Goal: Task Accomplishment & Management: Use online tool/utility

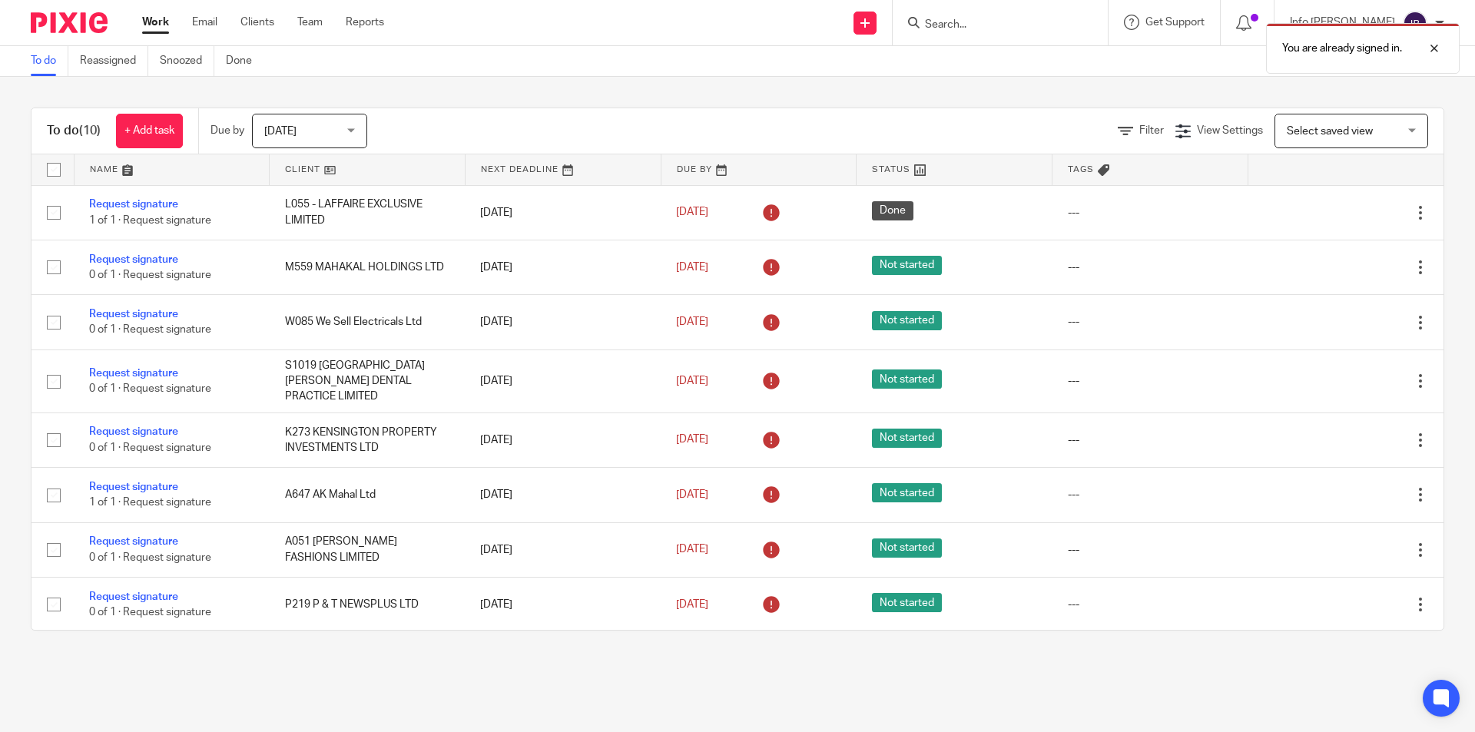
click at [982, 30] on div "You are already signed in." at bounding box center [1099, 44] width 722 height 58
click at [985, 22] on div "You are already signed in." at bounding box center [1099, 44] width 722 height 58
click at [989, 25] on div "You are already signed in." at bounding box center [1099, 44] width 722 height 58
click at [984, 22] on div "You are already signed in." at bounding box center [1099, 44] width 722 height 58
click at [976, 22] on input "Search" at bounding box center [993, 25] width 138 height 14
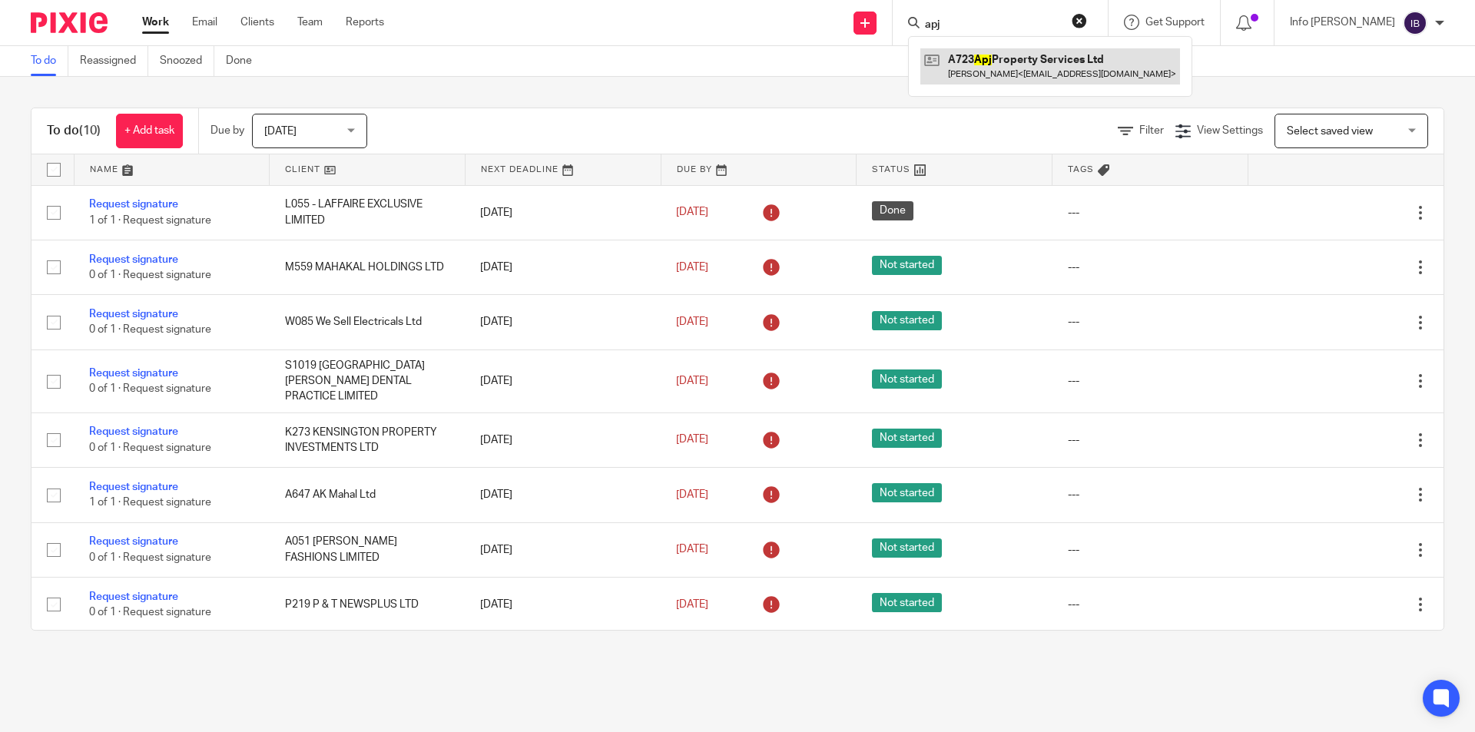
type input "apj"
drag, startPoint x: 972, startPoint y: 22, endPoint x: 924, endPoint y: 15, distance: 48.8
click at [924, 15] on div "Send new email Create task Add client Request signature apj A723 Apj Property S…" at bounding box center [941, 22] width 1068 height 45
click at [988, 18] on input "Search" at bounding box center [993, 25] width 138 height 14
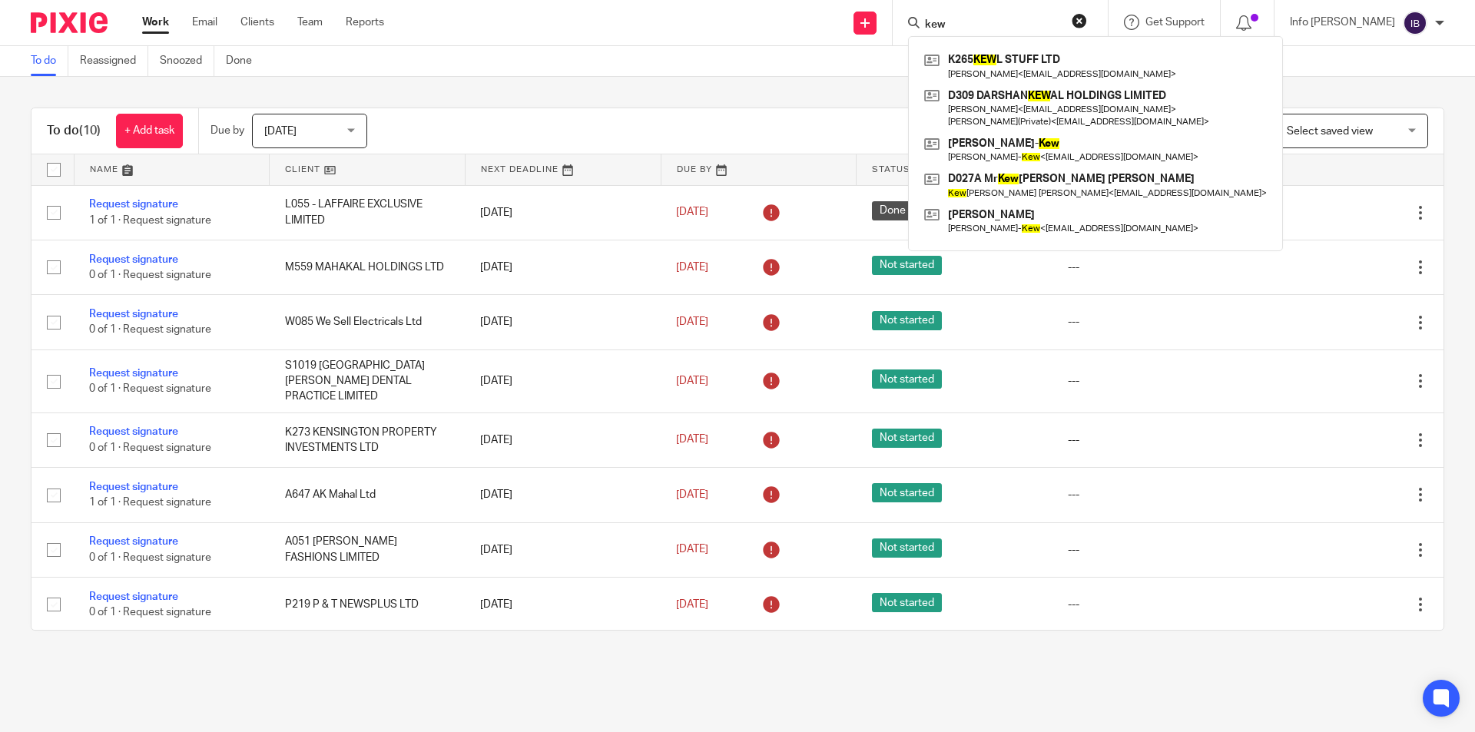
drag, startPoint x: 1004, startPoint y: 26, endPoint x: 961, endPoint y: 21, distance: 42.6
click at [961, 21] on div "kew" at bounding box center [997, 22] width 179 height 19
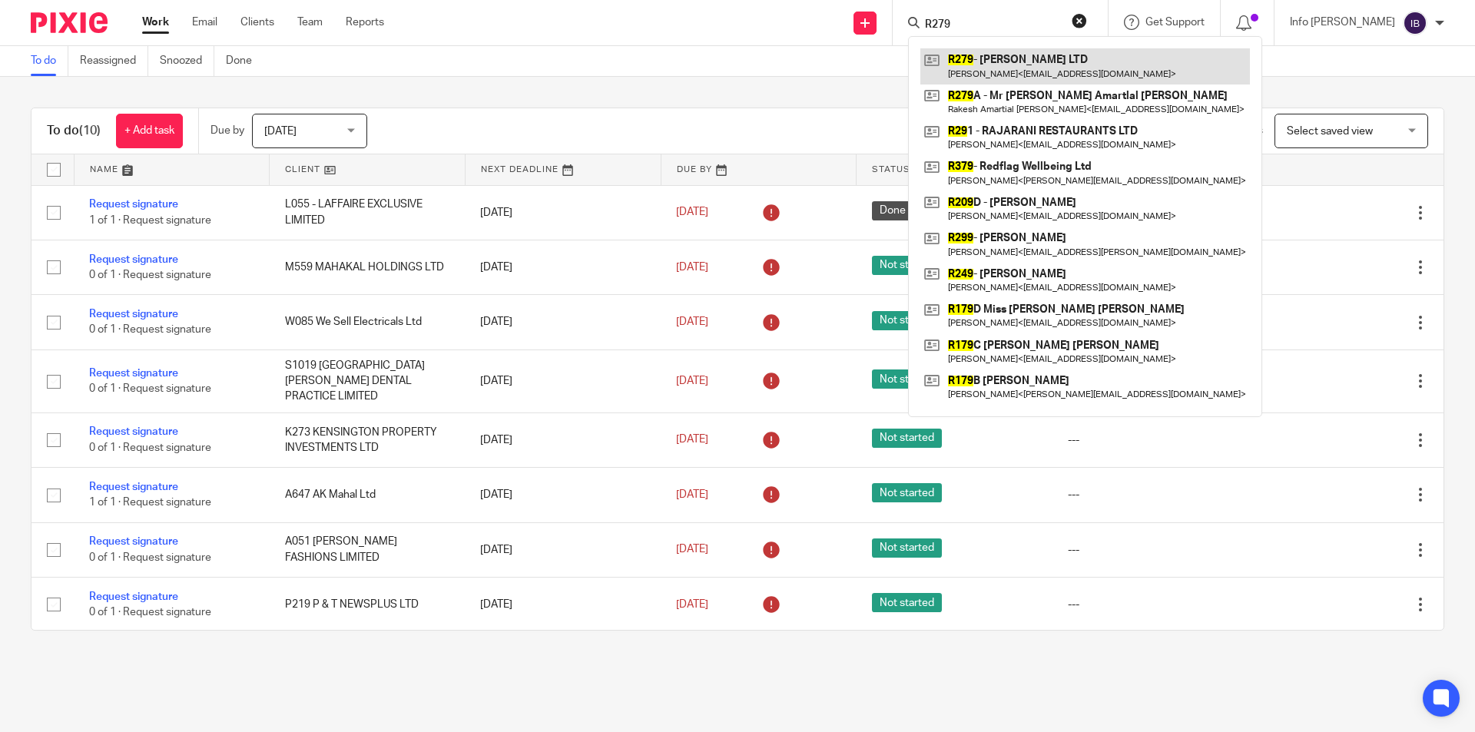
type input "R279"
drag, startPoint x: 989, startPoint y: 25, endPoint x: 928, endPoint y: 16, distance: 61.3
click at [928, 16] on div "Send new email Create task Add client Request signature R279 R279 - RM MISTRY L…" at bounding box center [941, 22] width 1068 height 45
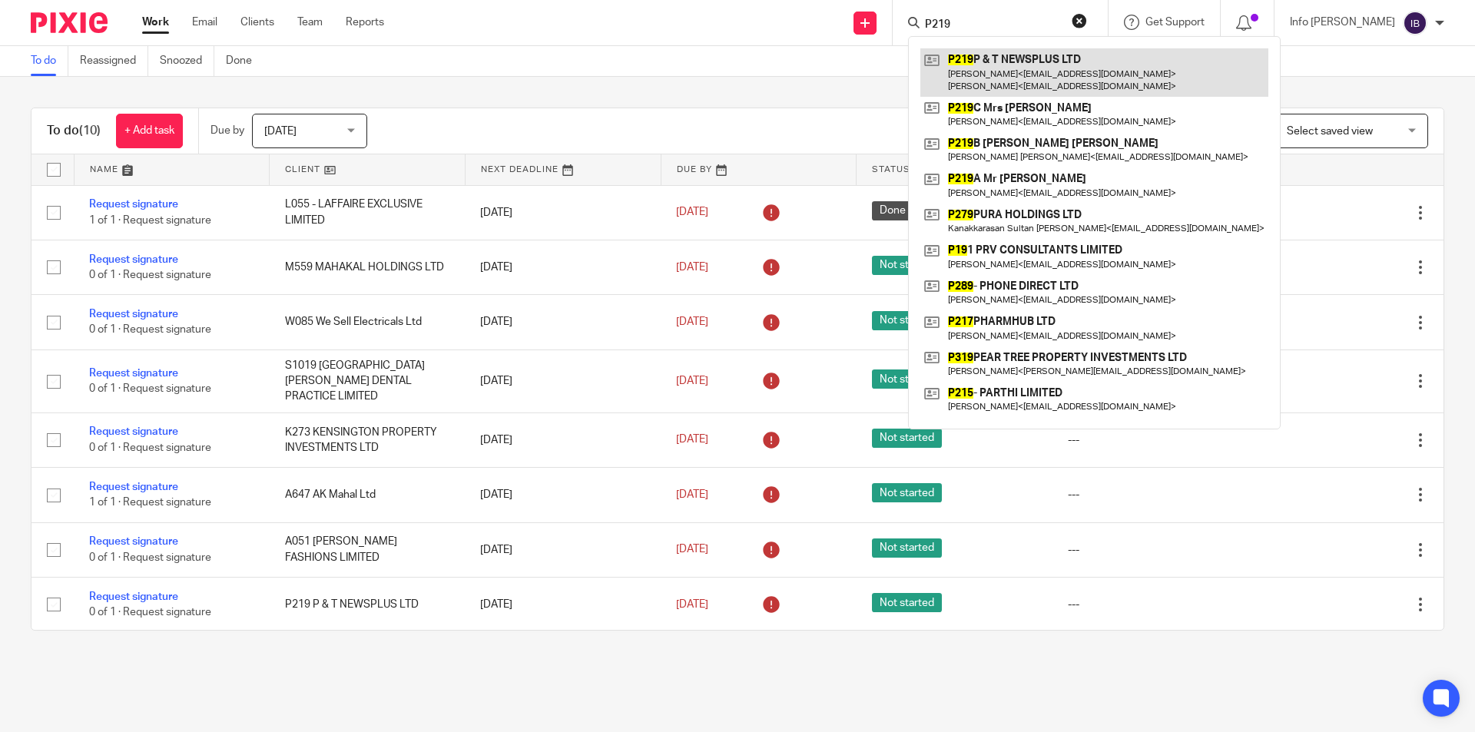
type input "P219"
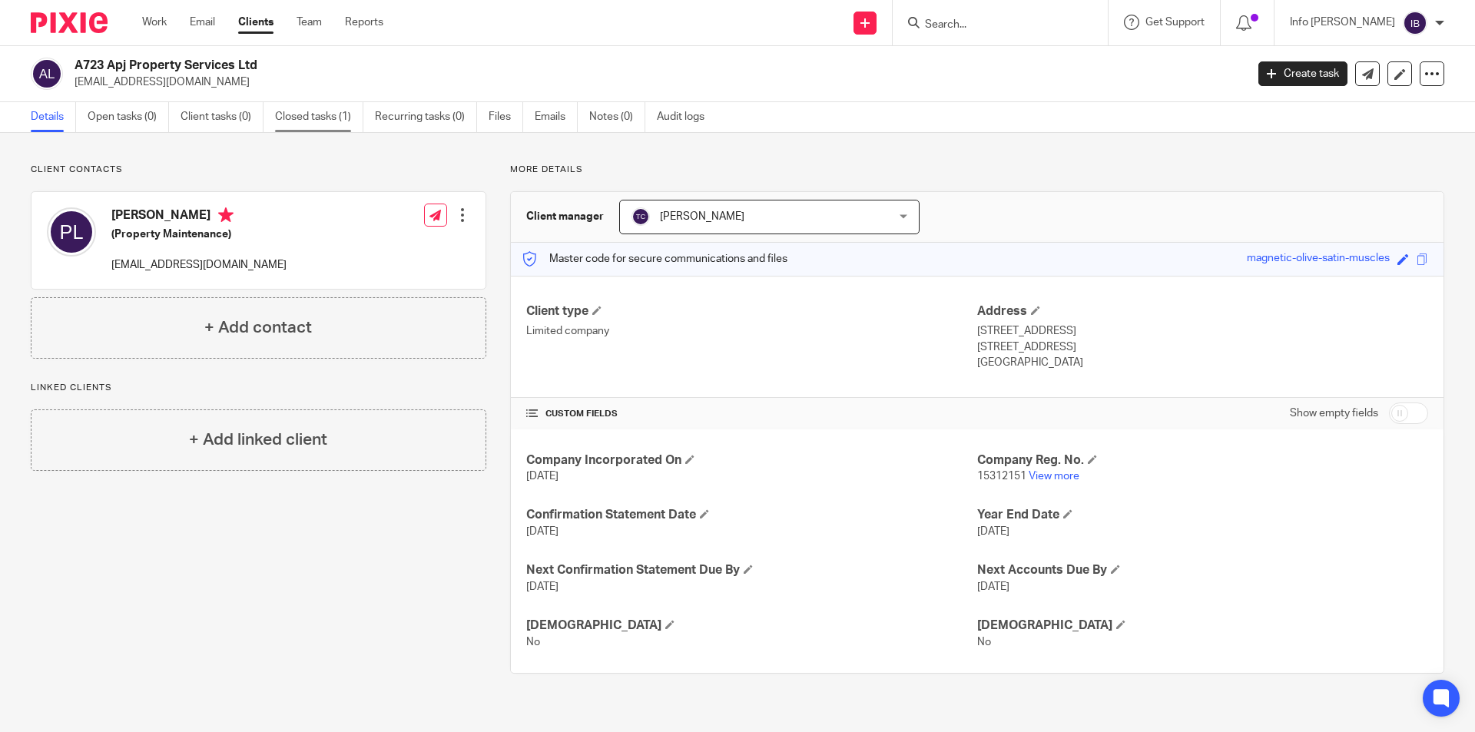
click at [346, 111] on link "Closed tasks (1)" at bounding box center [319, 117] width 88 height 30
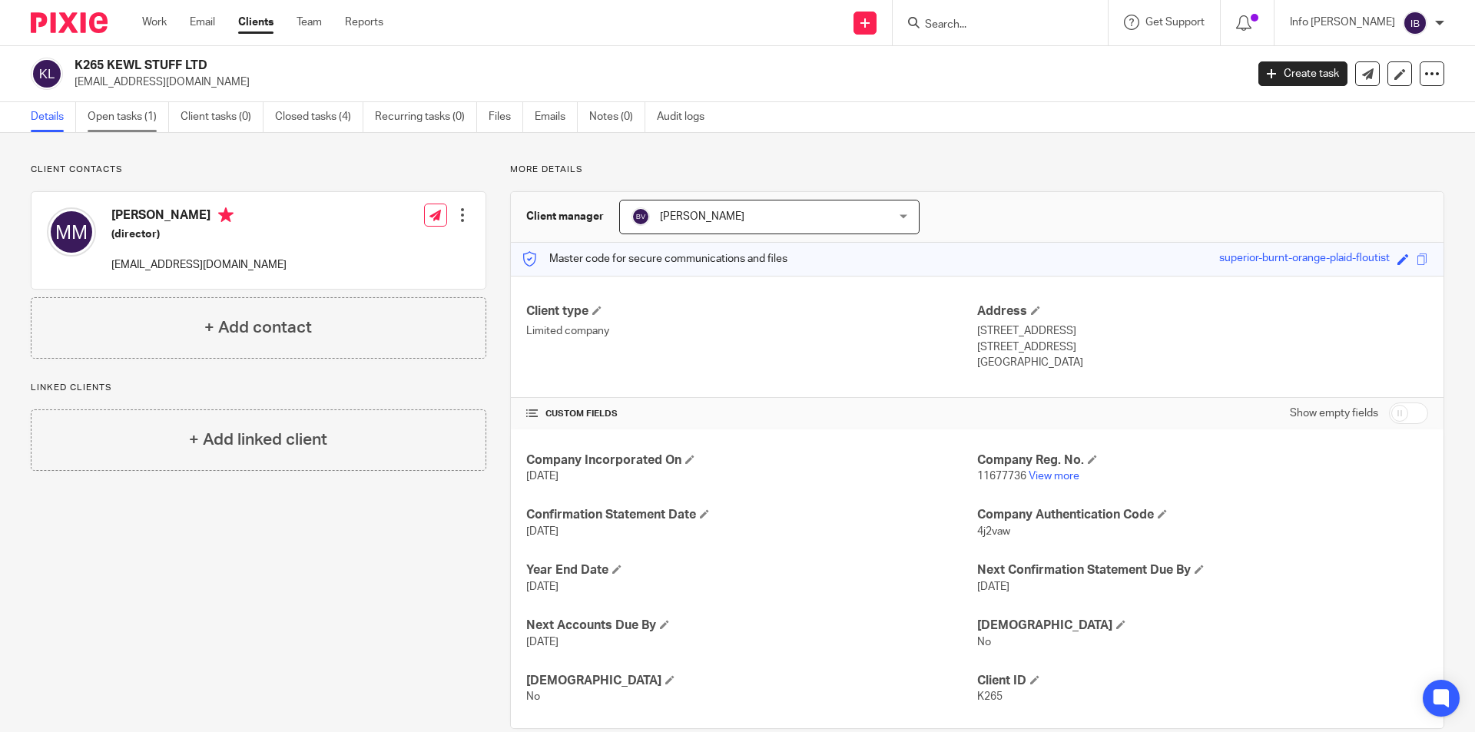
click at [120, 112] on link "Open tasks (1)" at bounding box center [128, 117] width 81 height 30
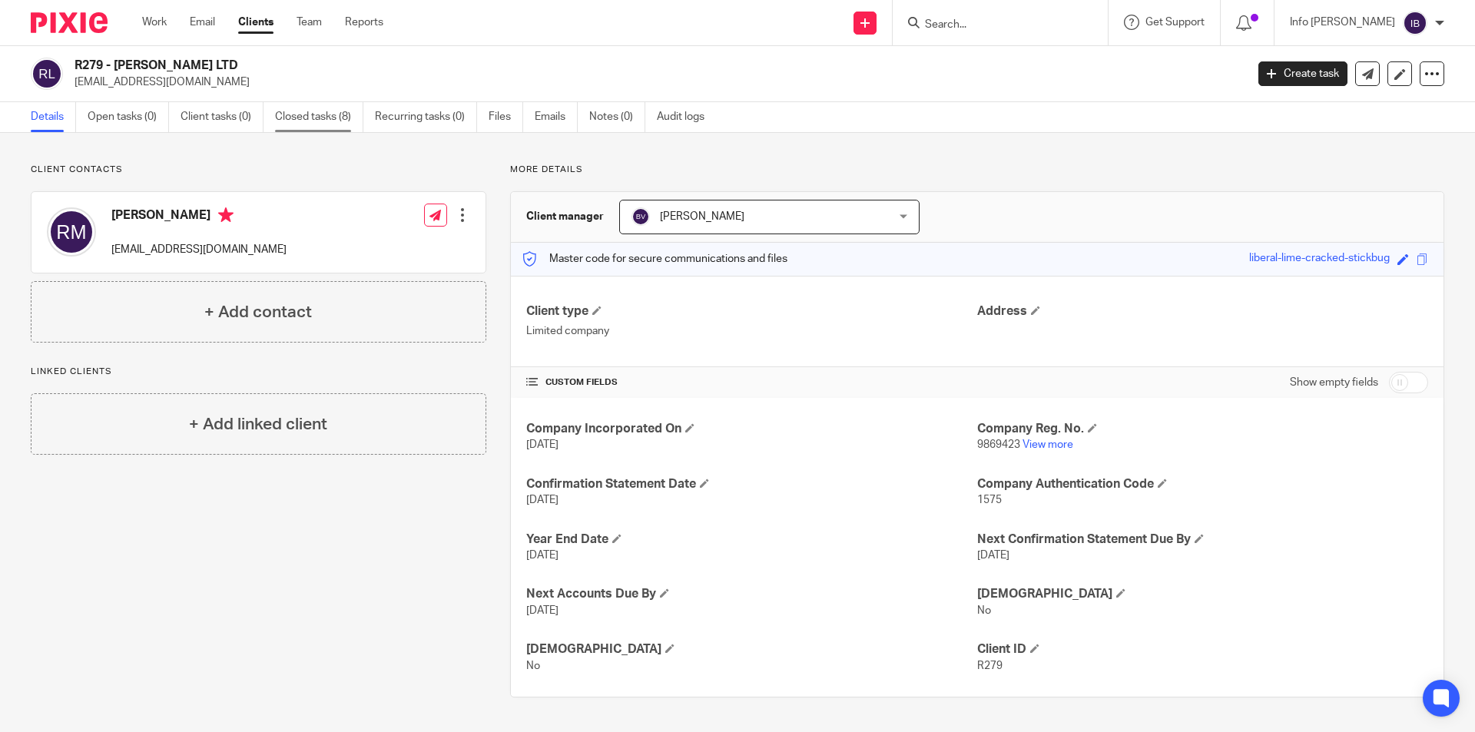
click at [324, 121] on link "Closed tasks (8)" at bounding box center [319, 117] width 88 height 30
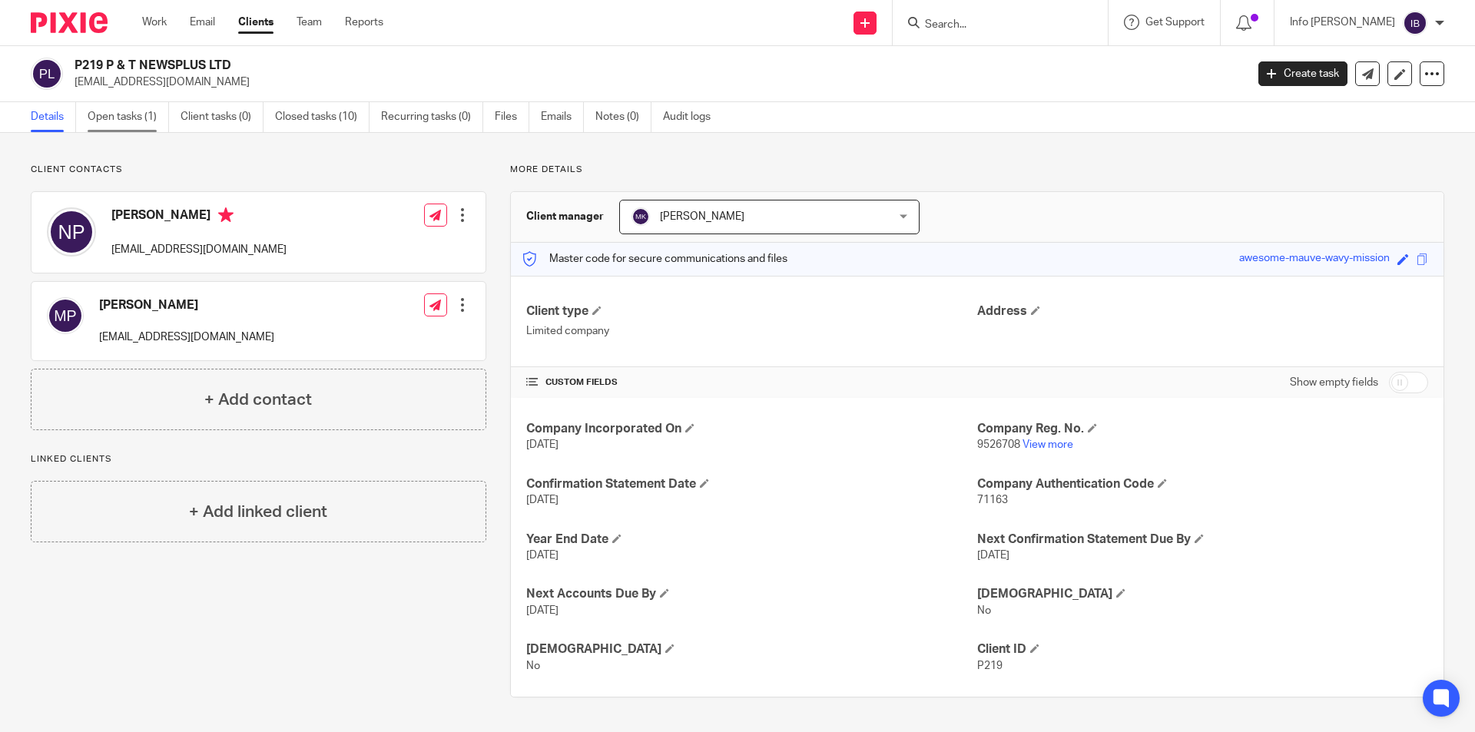
click at [105, 120] on link "Open tasks (1)" at bounding box center [128, 117] width 81 height 30
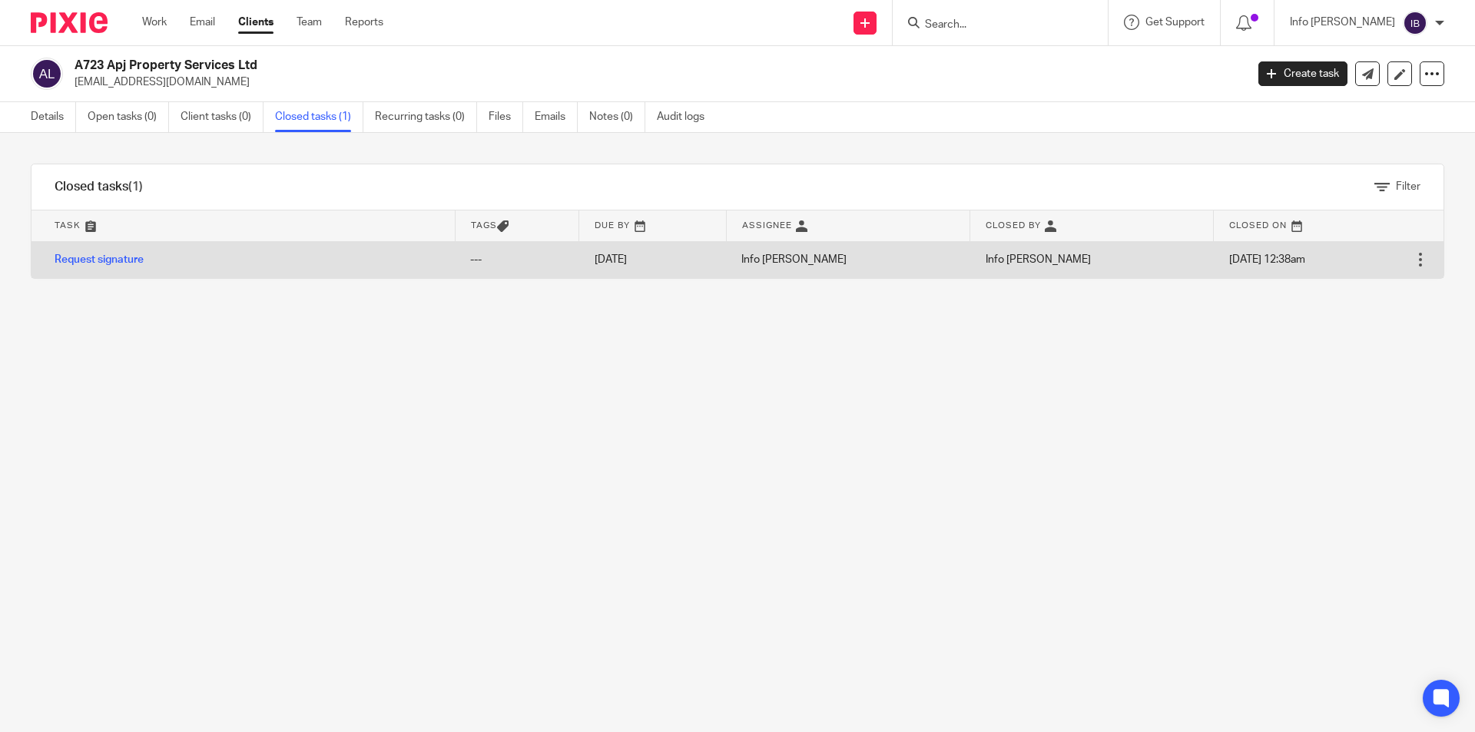
click at [1413, 257] on div at bounding box center [1420, 259] width 15 height 15
click at [124, 264] on link "Request signature" at bounding box center [99, 259] width 89 height 11
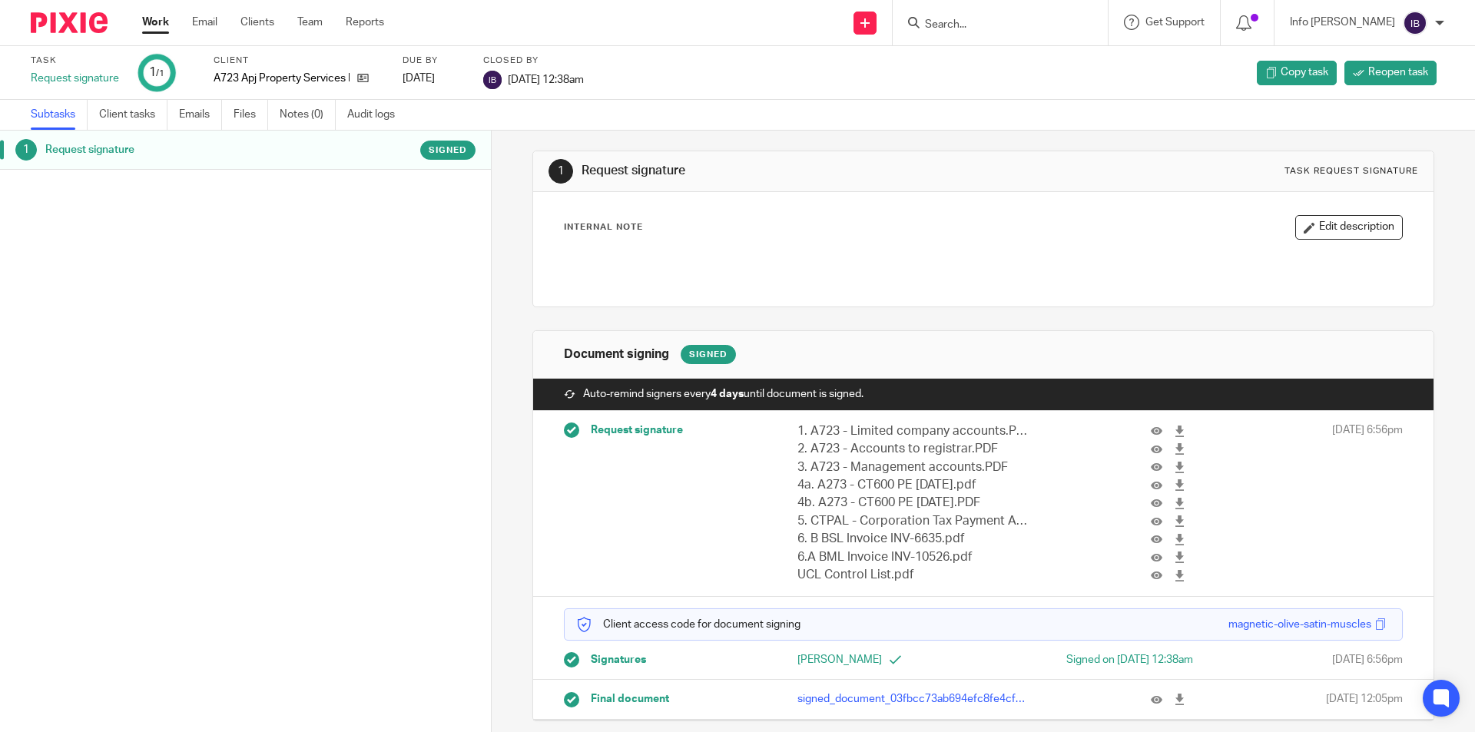
scroll to position [23, 0]
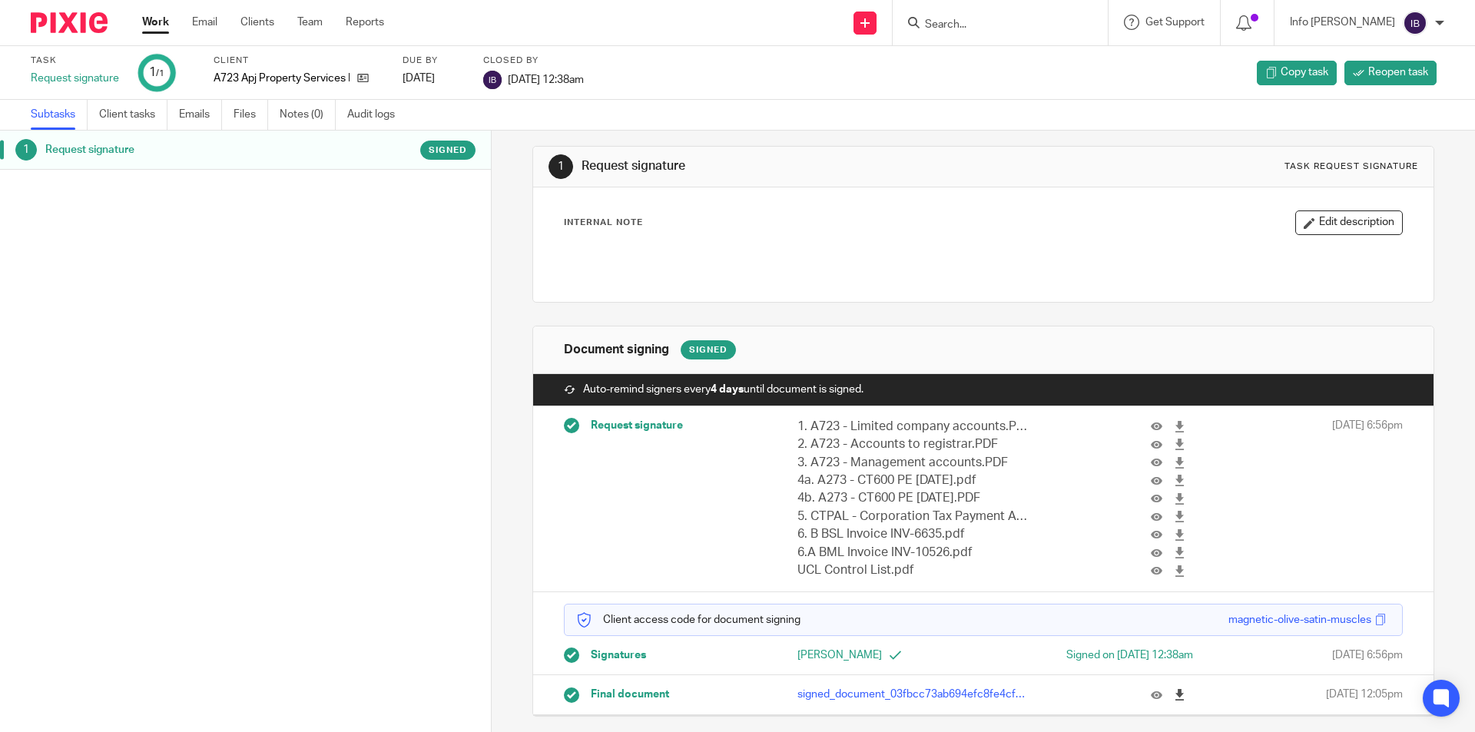
click at [1174, 695] on icon at bounding box center [1180, 695] width 12 height 12
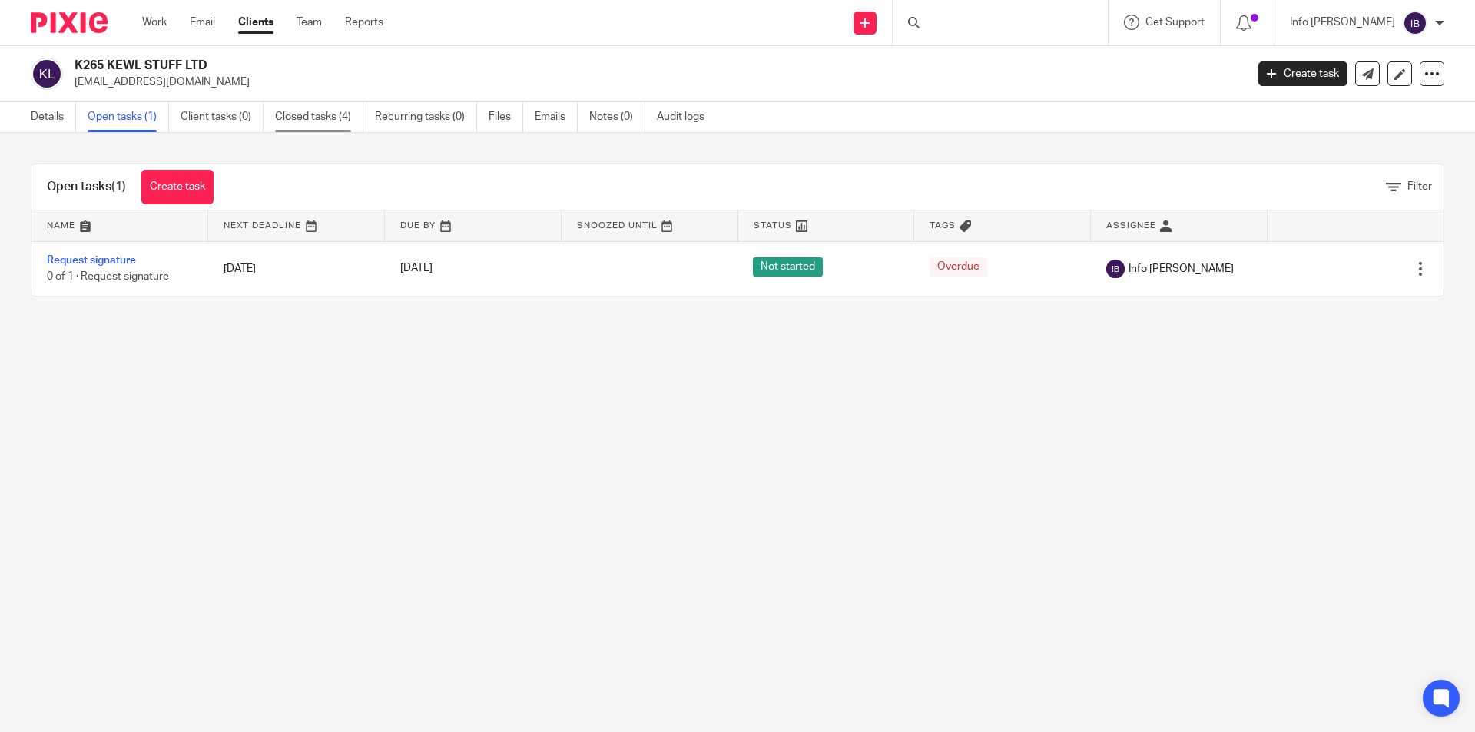
click at [322, 118] on link "Closed tasks (4)" at bounding box center [319, 117] width 88 height 30
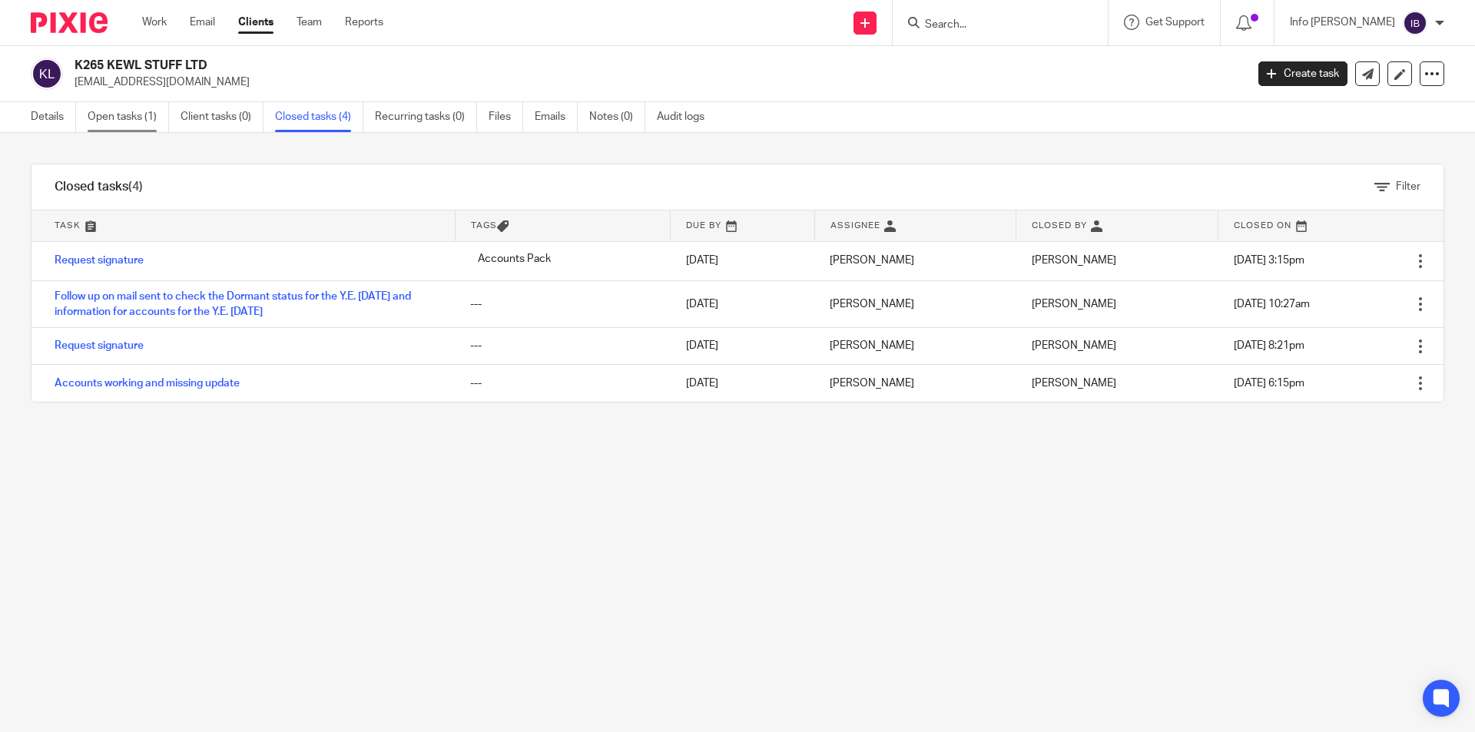
click at [147, 114] on link "Open tasks (1)" at bounding box center [128, 117] width 81 height 30
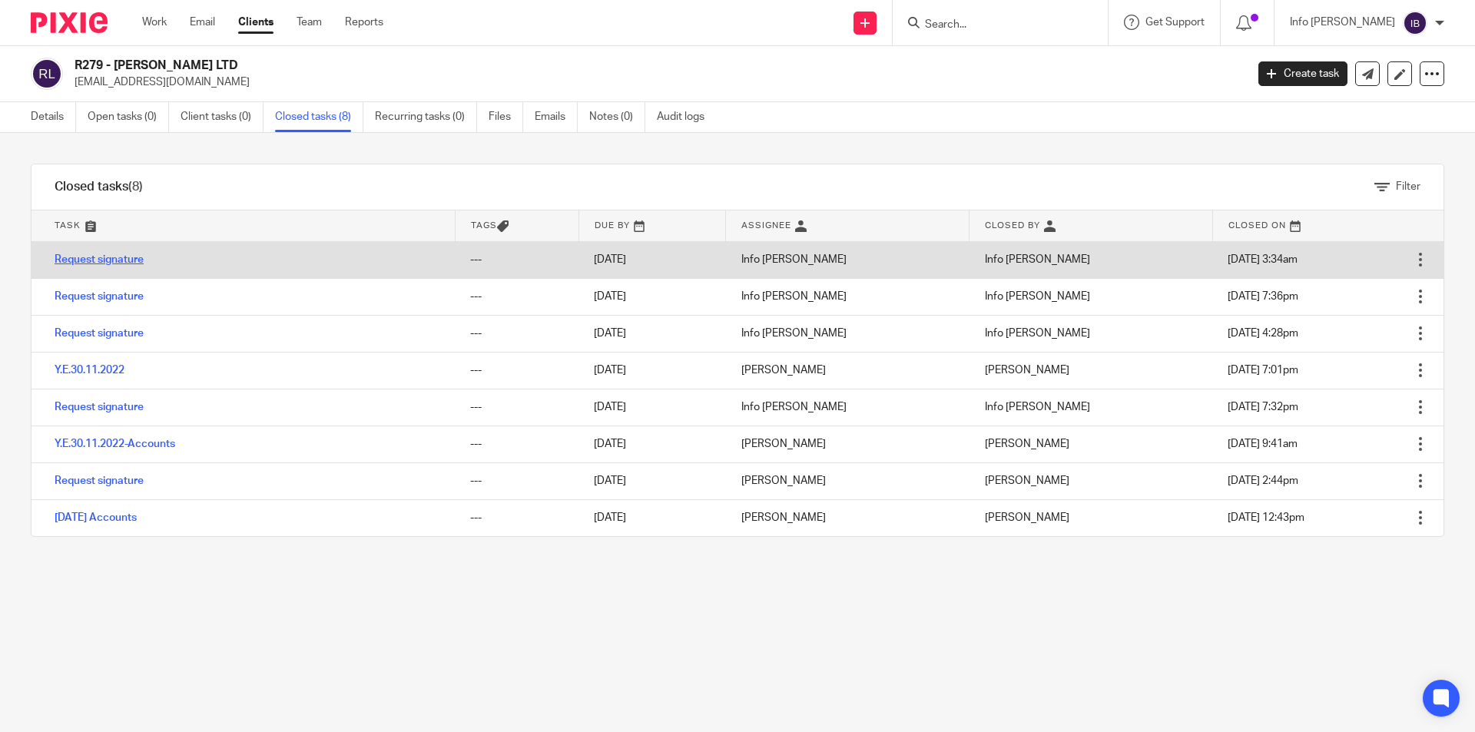
click at [94, 261] on link "Request signature" at bounding box center [99, 259] width 89 height 11
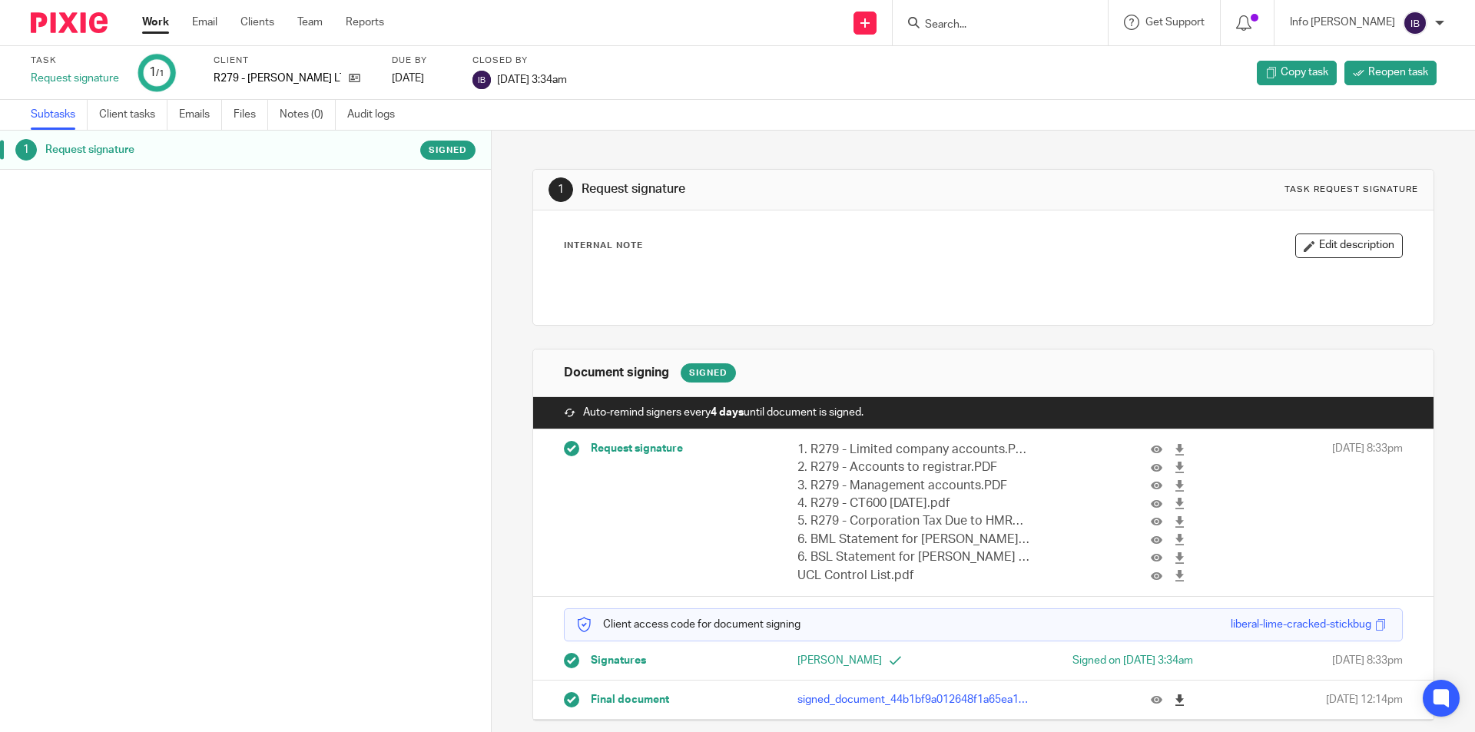
click at [1174, 701] on icon at bounding box center [1180, 701] width 12 height 12
